Goal: Find specific page/section: Find specific page/section

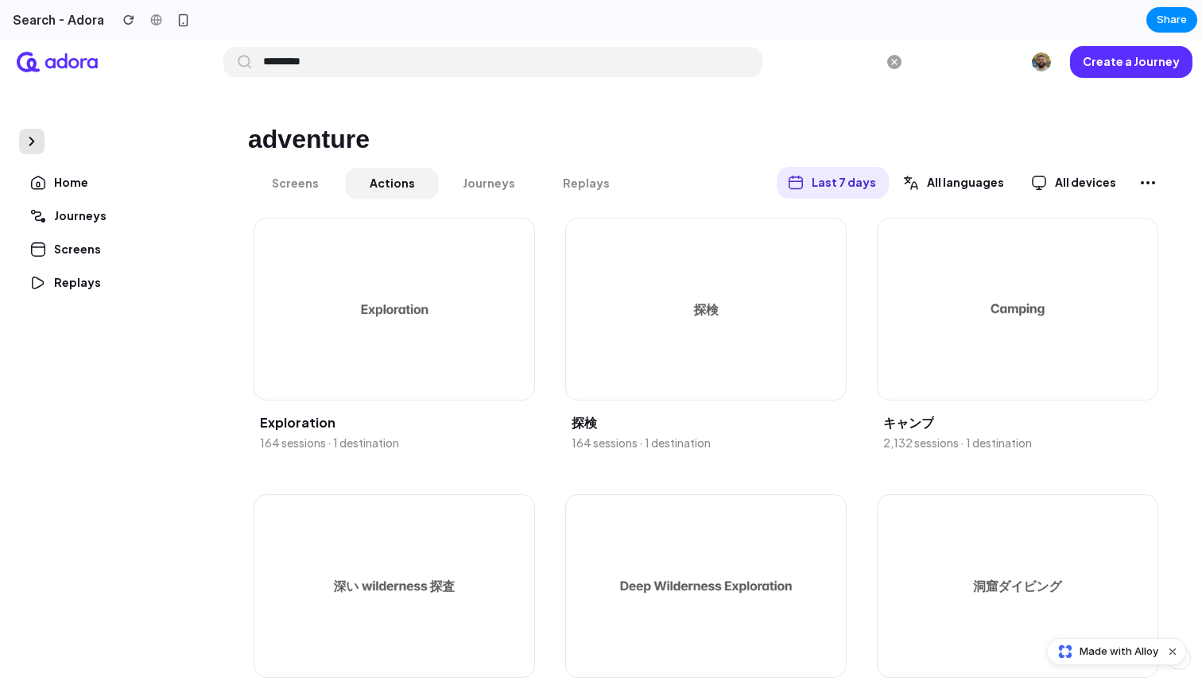
click at [36, 142] on icon at bounding box center [32, 142] width 10 height 10
click at [25, 142] on icon at bounding box center [26, 141] width 4 height 8
click at [39, 141] on button at bounding box center [31, 141] width 25 height 25
click at [26, 141] on icon at bounding box center [26, 141] width 4 height 8
click at [504, 187] on p "Journeys" at bounding box center [489, 184] width 52 height 9
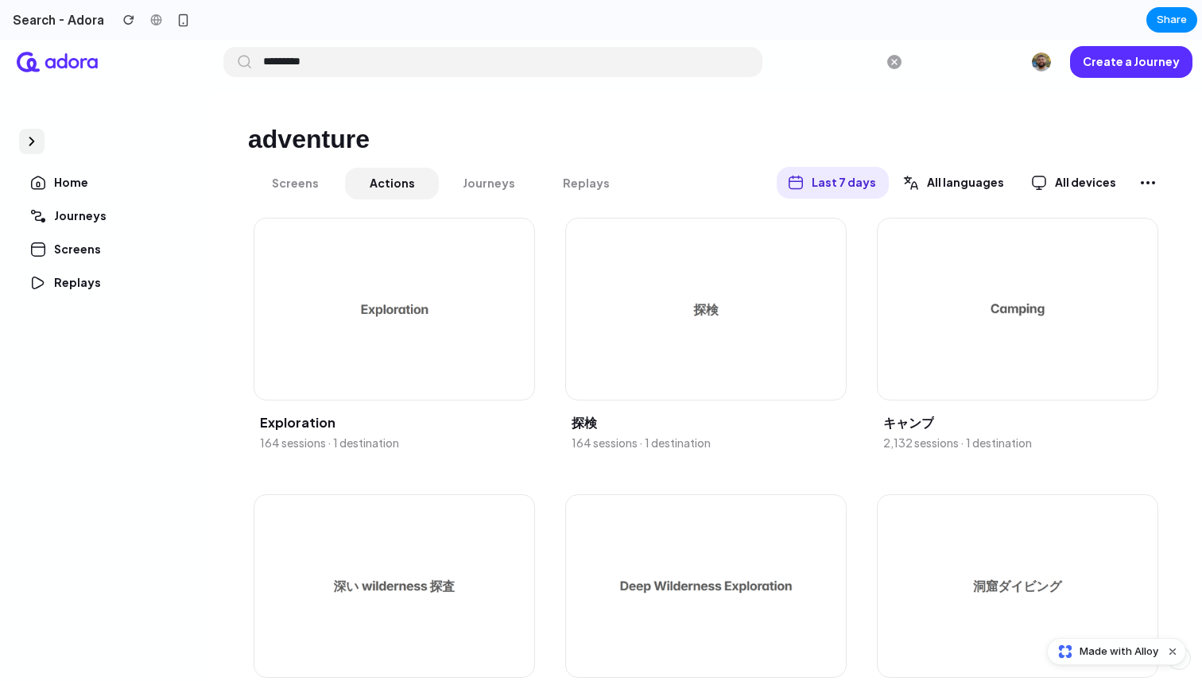
click at [596, 182] on p "Replays" at bounding box center [586, 184] width 47 height 9
click at [22, 129] on button at bounding box center [31, 141] width 25 height 25
click at [25, 139] on icon at bounding box center [26, 141] width 4 height 8
click at [25, 139] on button at bounding box center [31, 141] width 25 height 25
click at [25, 139] on icon at bounding box center [26, 141] width 4 height 8
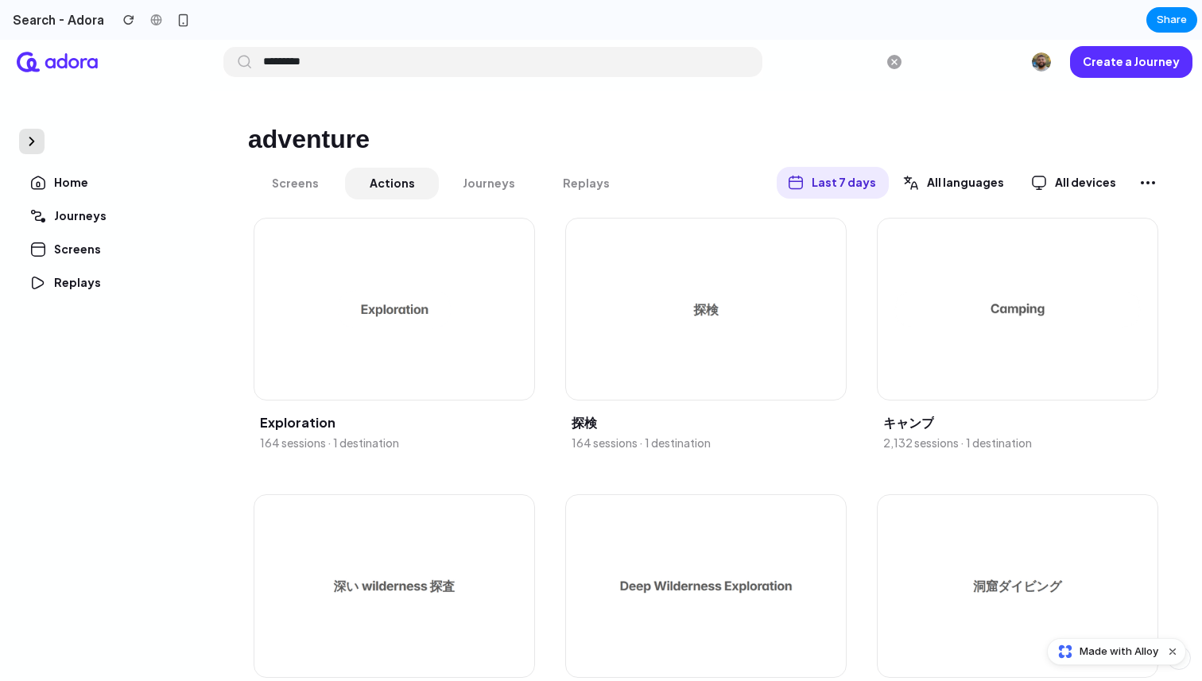
click at [25, 139] on button at bounding box center [31, 141] width 25 height 25
click at [25, 139] on icon at bounding box center [26, 141] width 4 height 8
click at [25, 139] on button at bounding box center [31, 141] width 25 height 25
click at [25, 139] on icon at bounding box center [26, 141] width 4 height 8
click at [331, 68] on input "*********" at bounding box center [502, 61] width 480 height 25
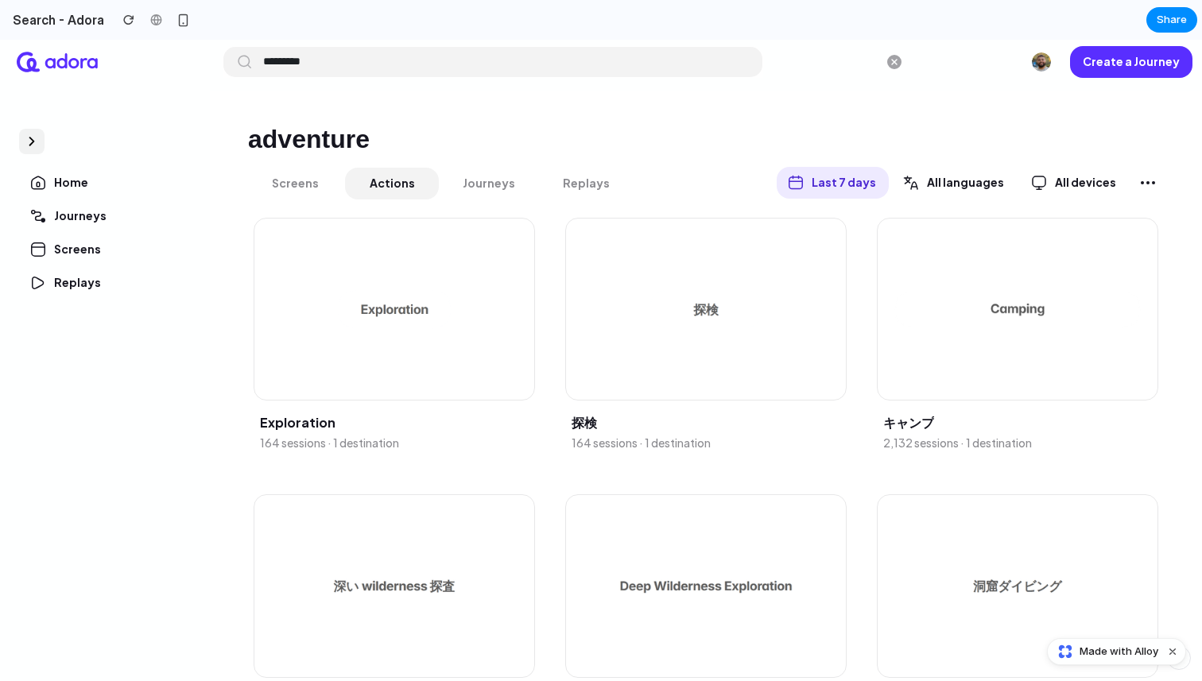
click at [331, 68] on input "*********" at bounding box center [502, 61] width 480 height 25
click at [658, 122] on div "adventure Screens Actions Journeys Replays Last 7 days All languages All device…" at bounding box center [706, 386] width 992 height 590
